Goal: Leave review/rating

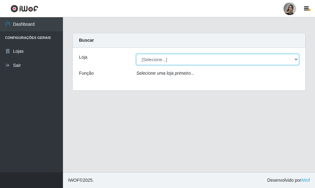
click at [296, 59] on select "[Selecione...] Supermercado Sao Francisco - Amarante" at bounding box center [217, 59] width 163 height 11
select select "383"
click at [136, 54] on select "[Selecione...] Supermercado Sao Francisco - Amarante" at bounding box center [217, 59] width 163 height 11
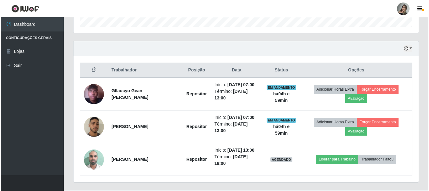
scroll to position [198, 0]
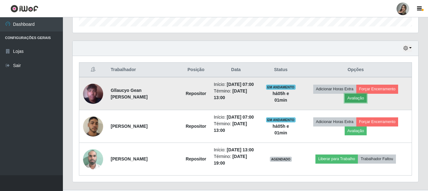
click at [314, 99] on button "Avaliação" at bounding box center [356, 98] width 22 height 9
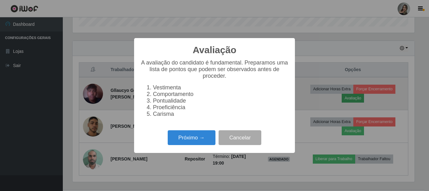
scroll to position [130, 342]
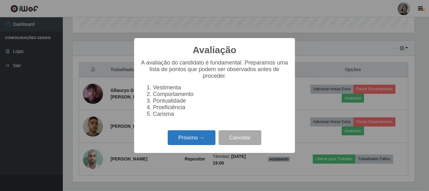
click at [192, 143] on button "Próximo →" at bounding box center [192, 137] width 48 height 15
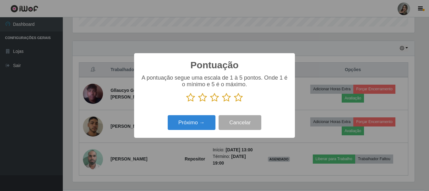
click at [207, 102] on icon at bounding box center [202, 97] width 9 height 9
click at [198, 102] on input "radio" at bounding box center [198, 102] width 0 height 0
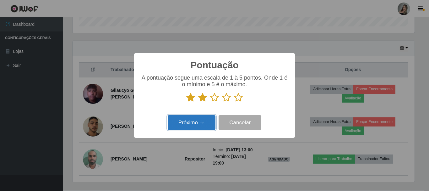
click at [207, 125] on button "Próximo →" at bounding box center [192, 122] width 48 height 15
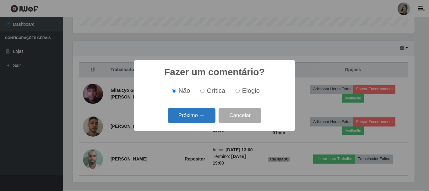
click at [208, 121] on button "Próximo →" at bounding box center [192, 115] width 48 height 15
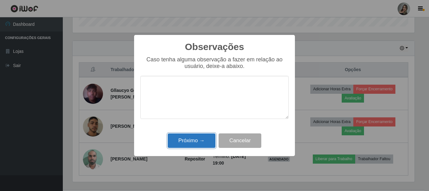
click at [199, 147] on button "Próximo →" at bounding box center [192, 140] width 48 height 15
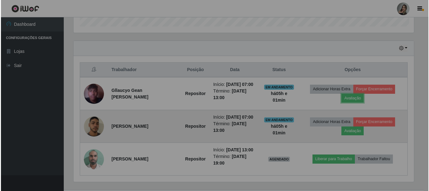
scroll to position [130, 346]
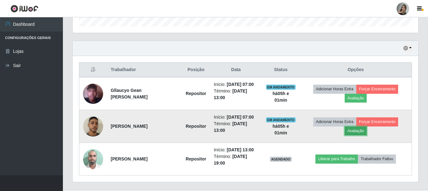
click at [314, 132] on button "Avaliação" at bounding box center [356, 130] width 22 height 9
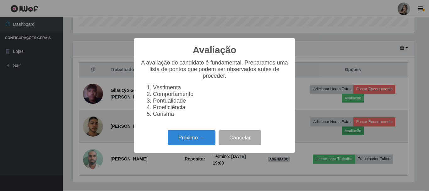
scroll to position [130, 342]
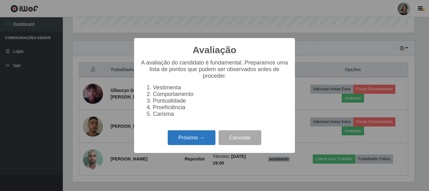
click at [200, 141] on button "Próximo →" at bounding box center [192, 137] width 48 height 15
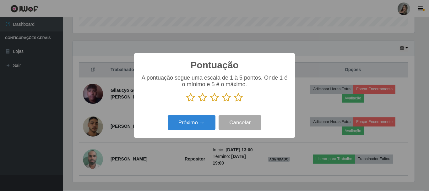
scroll to position [314278, 314067]
click at [203, 99] on icon at bounding box center [202, 97] width 9 height 9
click at [198, 102] on input "radio" at bounding box center [198, 102] width 0 height 0
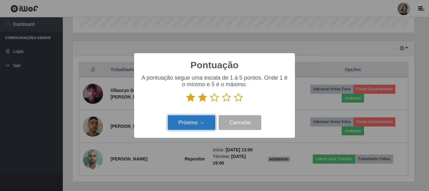
click at [203, 122] on button "Próximo →" at bounding box center [192, 122] width 48 height 15
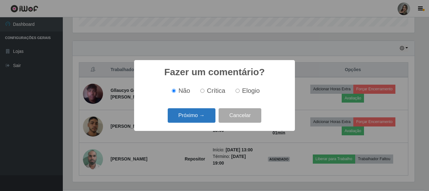
click at [203, 120] on button "Próximo →" at bounding box center [192, 115] width 48 height 15
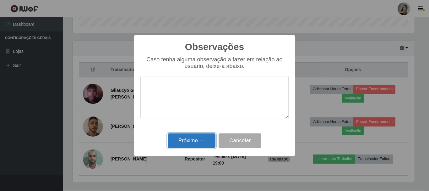
click at [206, 138] on button "Próximo →" at bounding box center [192, 140] width 48 height 15
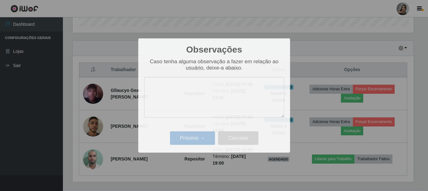
scroll to position [130, 346]
